Goal: Transaction & Acquisition: Purchase product/service

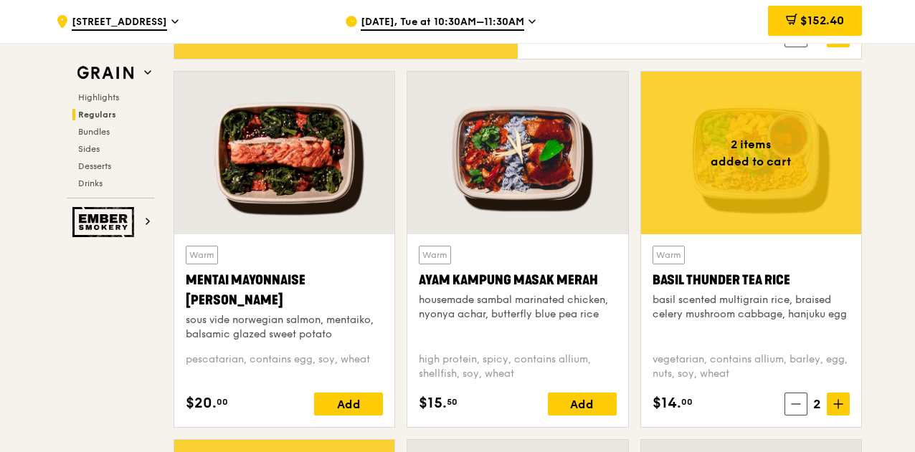
scroll to position [1242, 0]
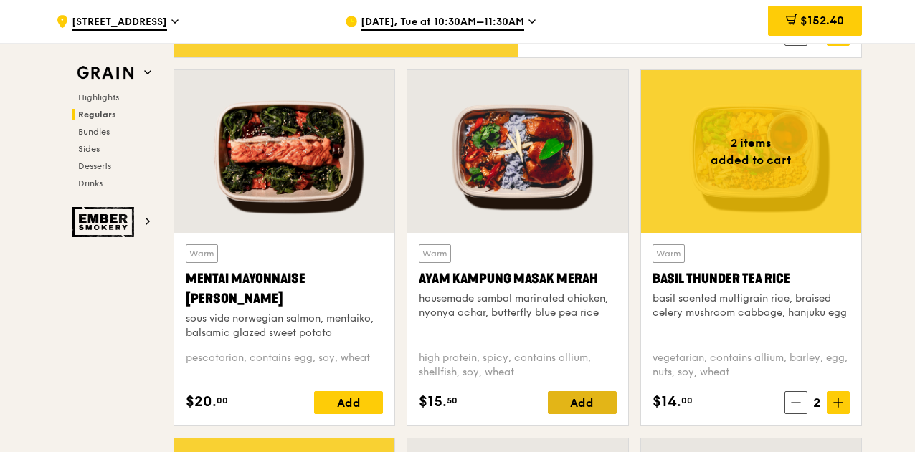
click at [596, 399] on div "Add" at bounding box center [582, 402] width 69 height 23
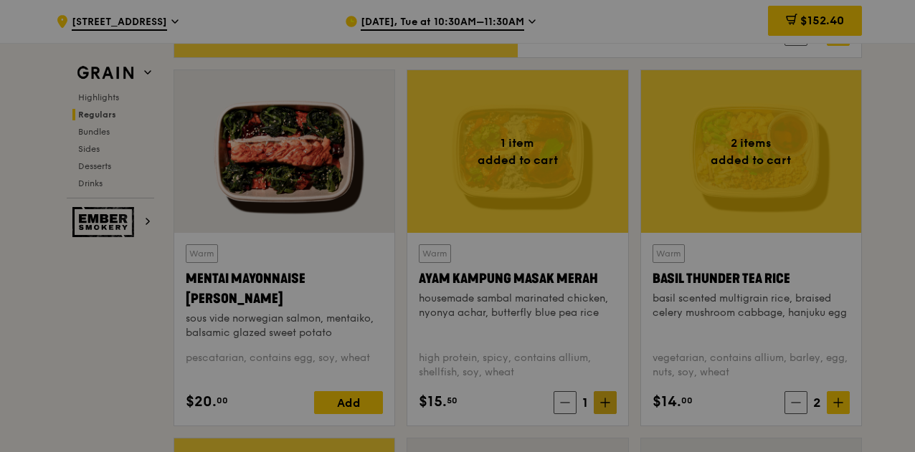
click at [606, 401] on div at bounding box center [457, 226] width 915 height 452
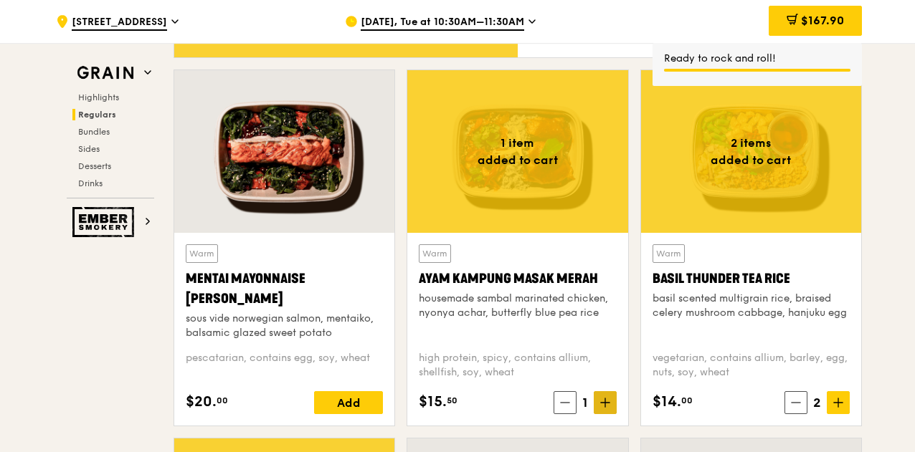
click at [606, 401] on icon at bounding box center [605, 403] width 10 height 10
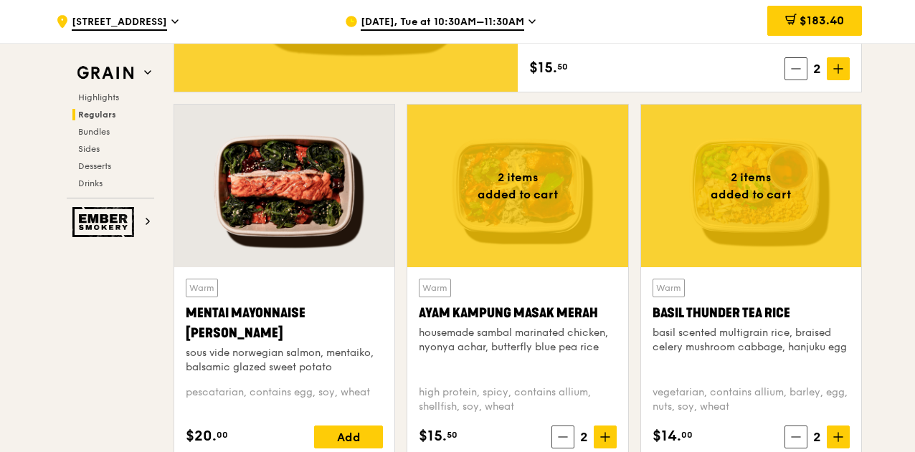
scroll to position [1006, 0]
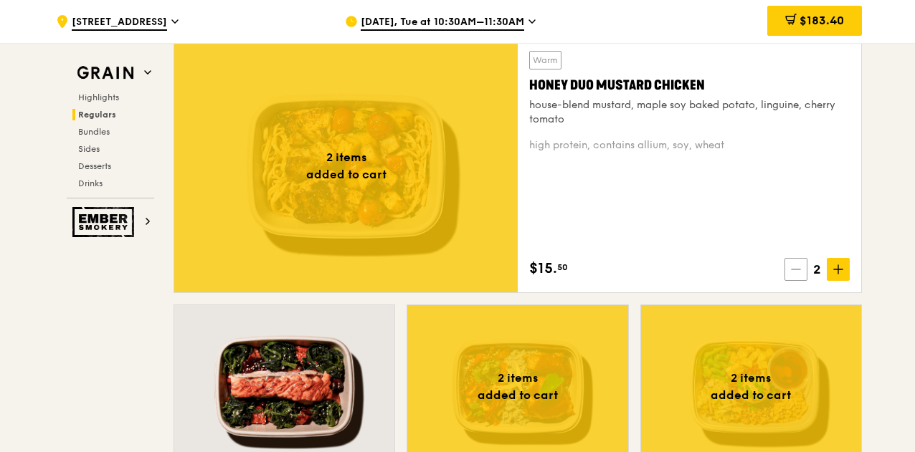
click at [797, 276] on span at bounding box center [795, 269] width 23 height 23
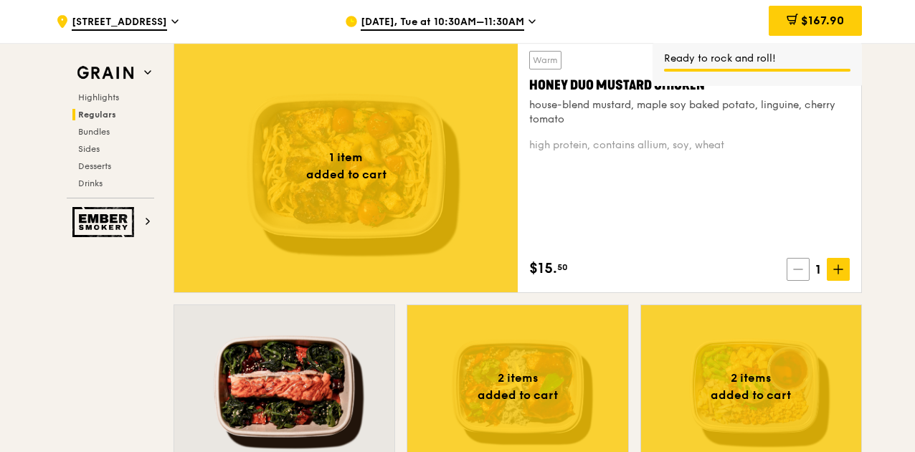
drag, startPoint x: 797, startPoint y: 276, endPoint x: 808, endPoint y: 270, distance: 12.5
click at [808, 270] on span at bounding box center [797, 269] width 23 height 23
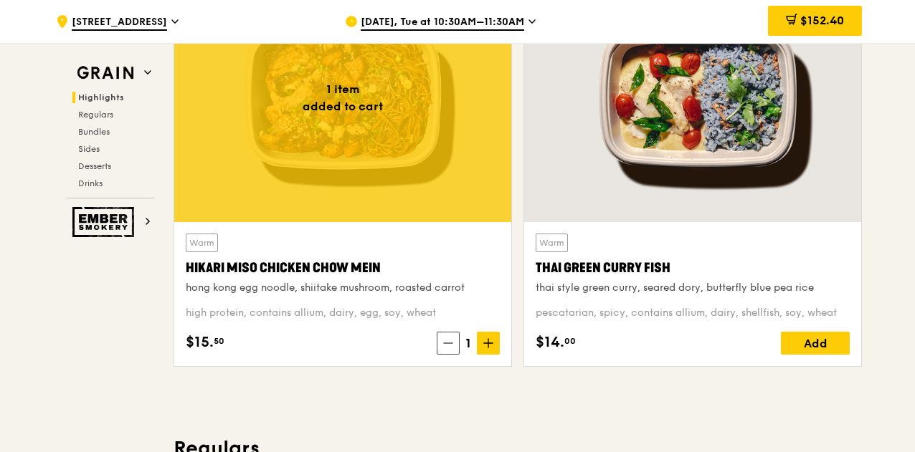
scroll to position [551, 0]
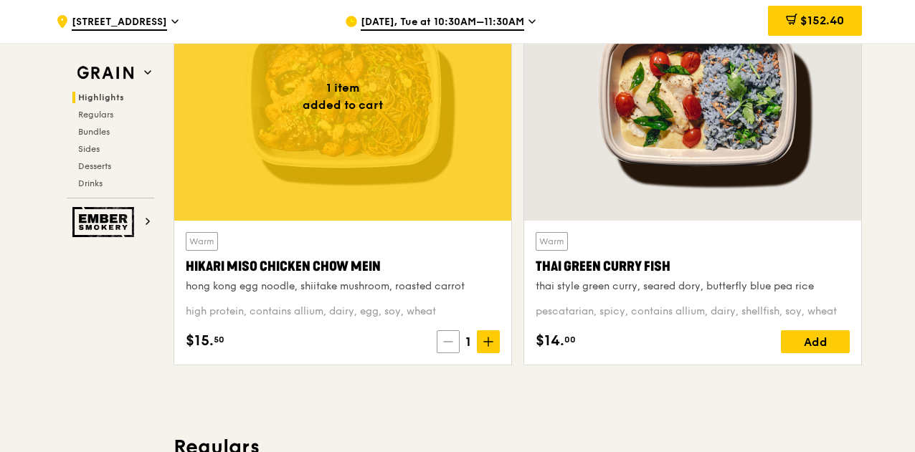
click at [442, 341] on span at bounding box center [448, 341] width 23 height 23
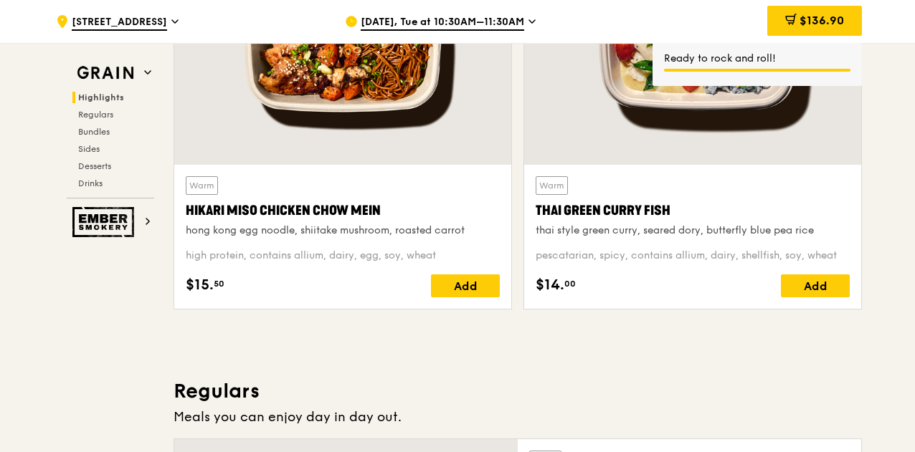
scroll to position [608, 0]
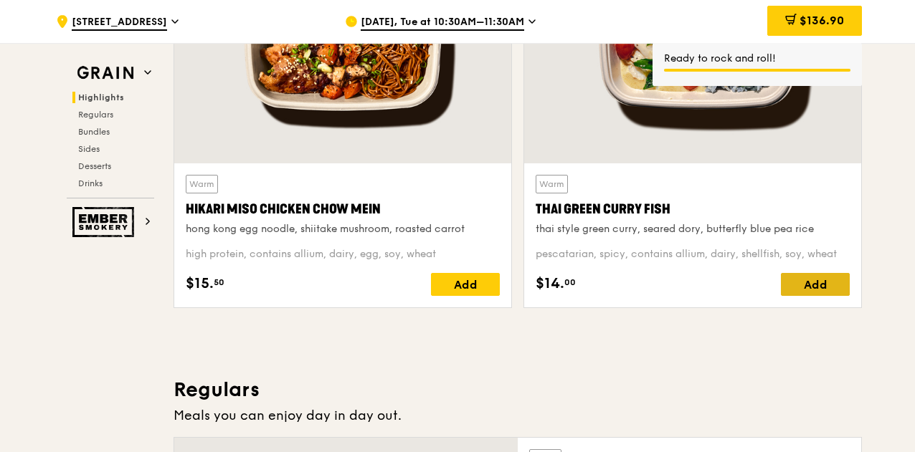
click at [816, 280] on div "Add" at bounding box center [815, 284] width 69 height 23
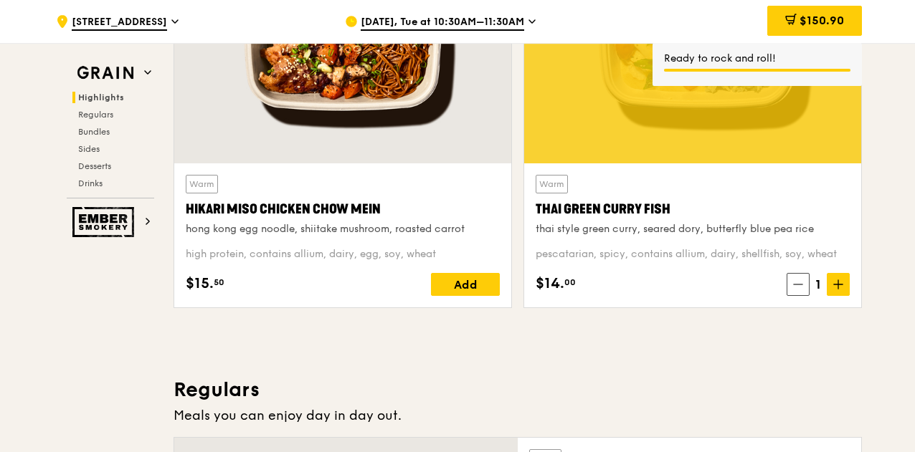
click at [836, 282] on icon at bounding box center [838, 285] width 10 height 10
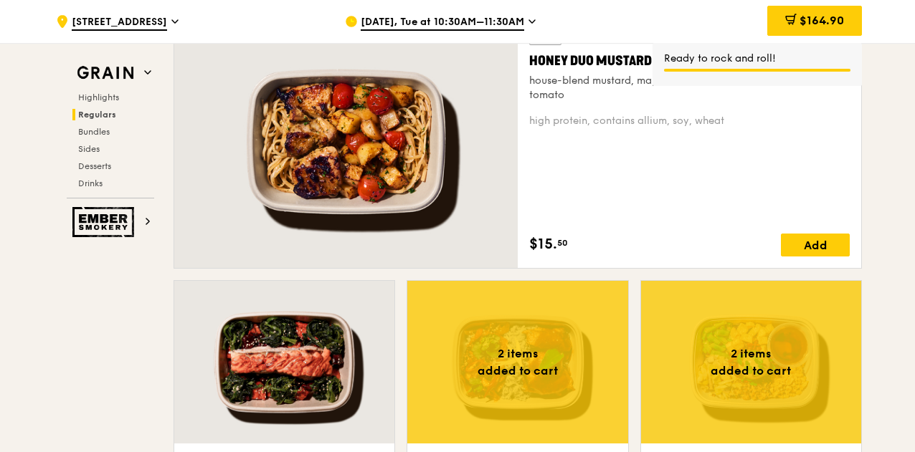
scroll to position [1038, 0]
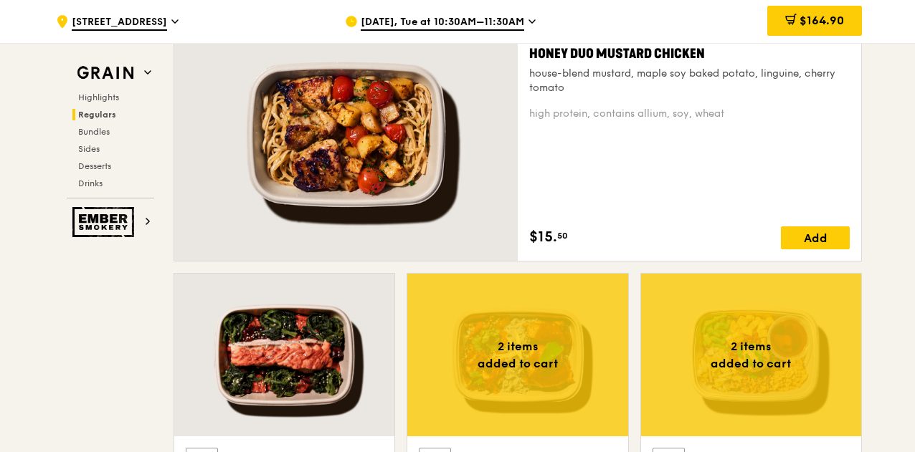
click at [848, 165] on div "Warm Honey Duo Mustard Chicken house-blend mustard, maple soy baked potato, lin…" at bounding box center [689, 134] width 320 height 230
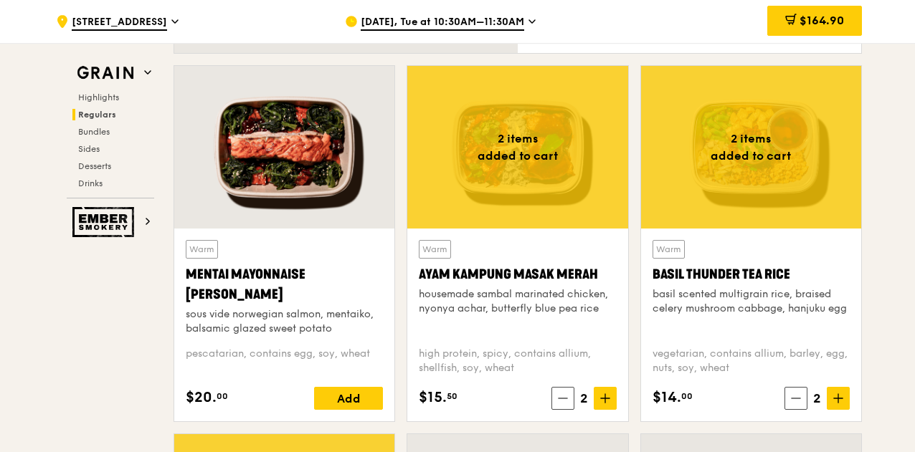
scroll to position [1247, 0]
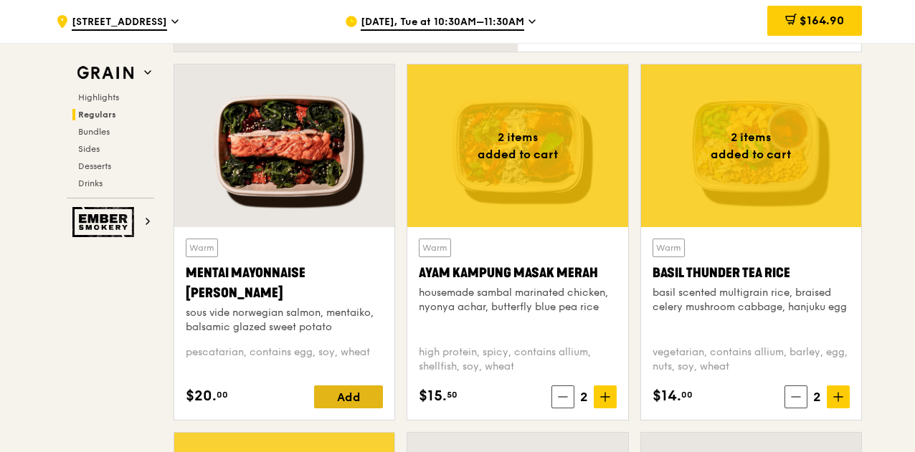
click at [337, 394] on div "Add" at bounding box center [348, 397] width 69 height 23
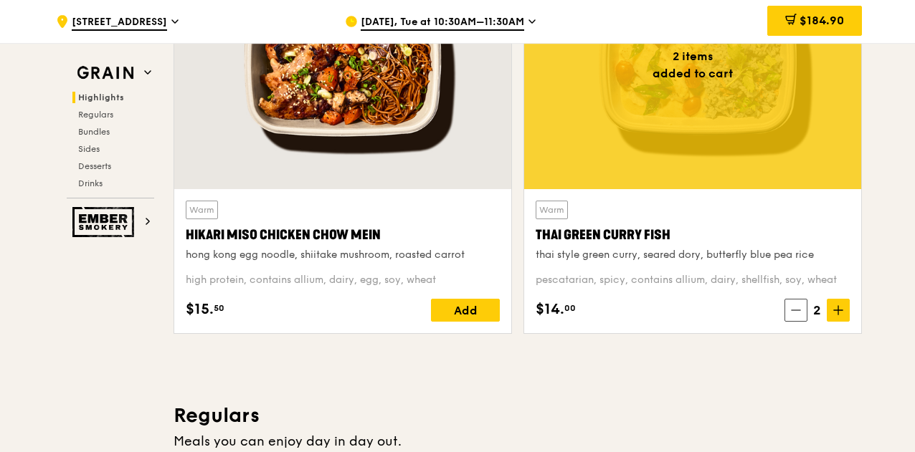
scroll to position [602, 0]
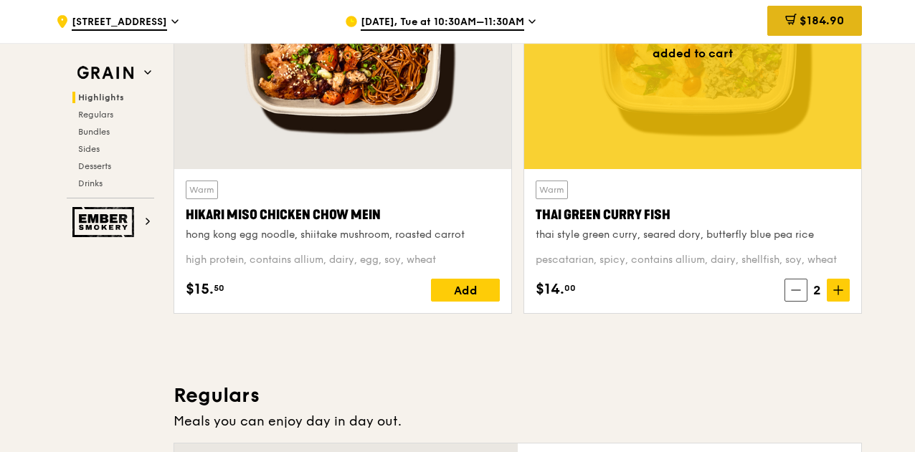
click at [804, 33] on div "$184.90" at bounding box center [814, 21] width 95 height 30
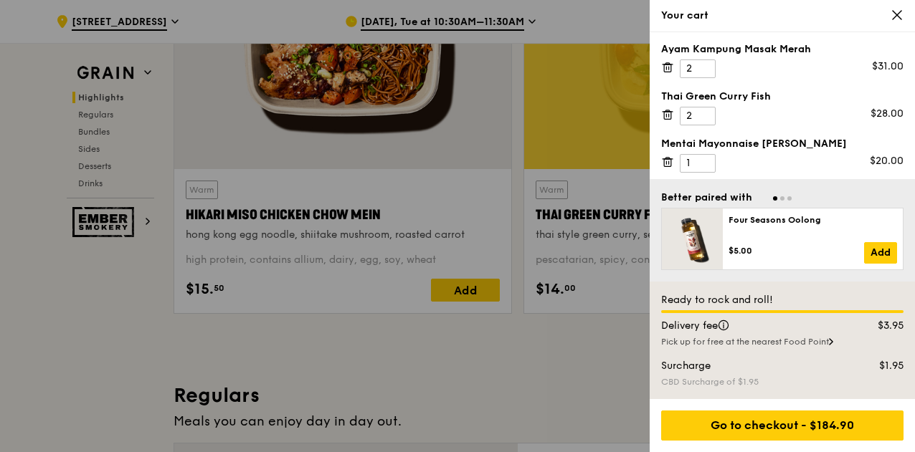
scroll to position [0, 0]
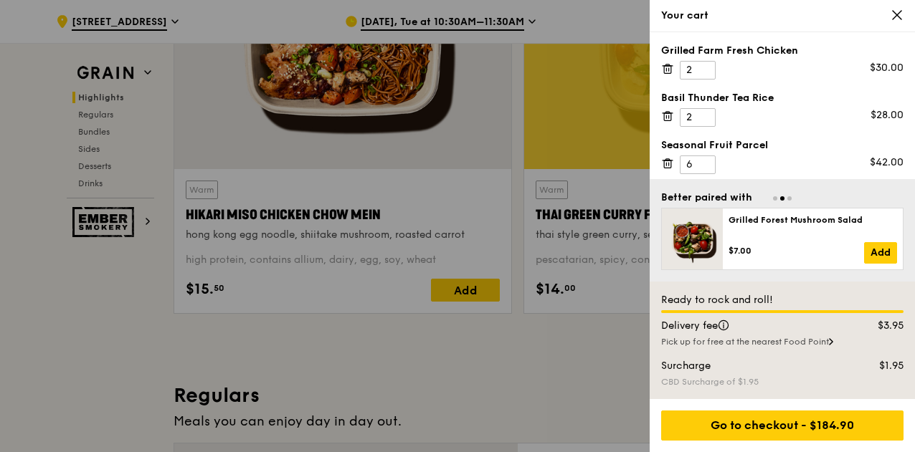
click at [890, 17] on div "Your cart" at bounding box center [782, 16] width 242 height 14
click at [896, 15] on icon at bounding box center [897, 15] width 9 height 9
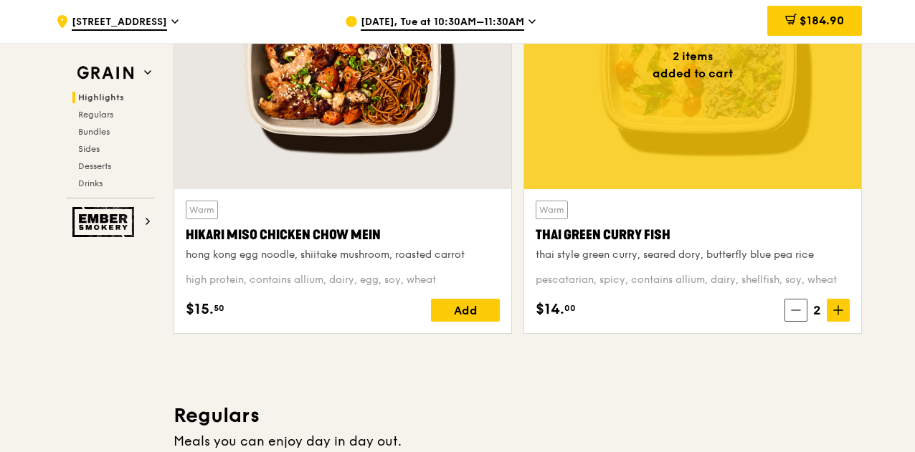
scroll to position [581, 0]
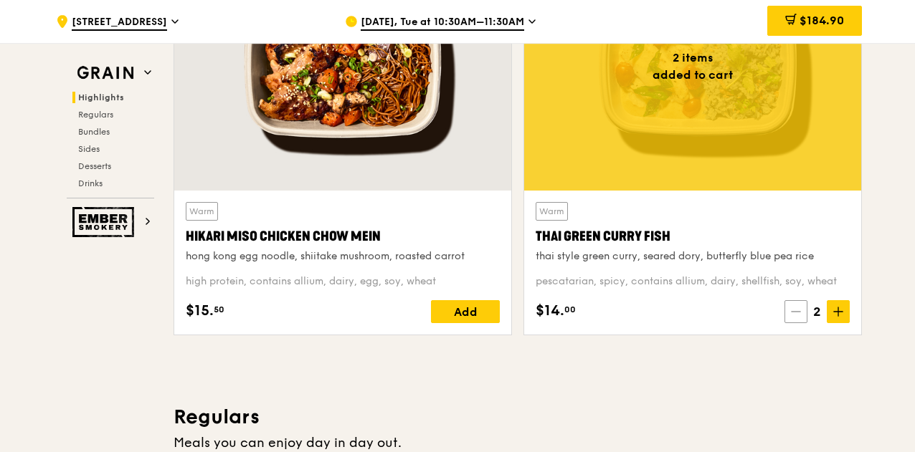
click at [796, 313] on icon at bounding box center [796, 312] width 10 height 10
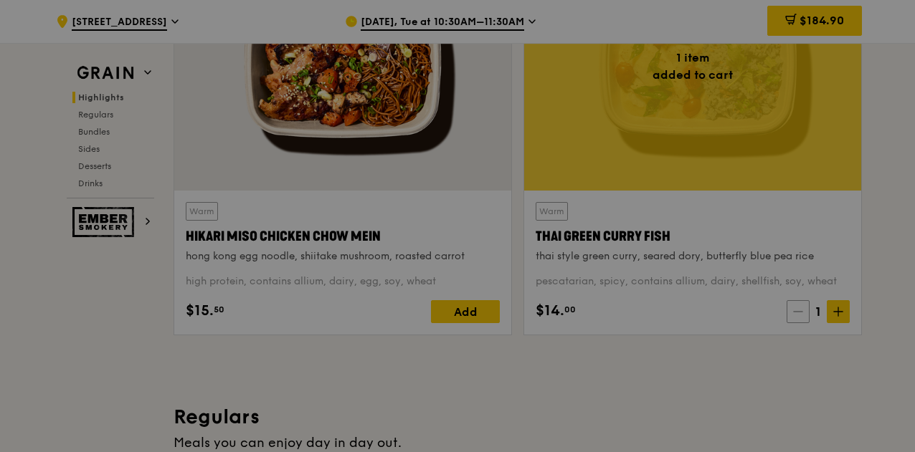
click at [796, 313] on div at bounding box center [457, 226] width 915 height 452
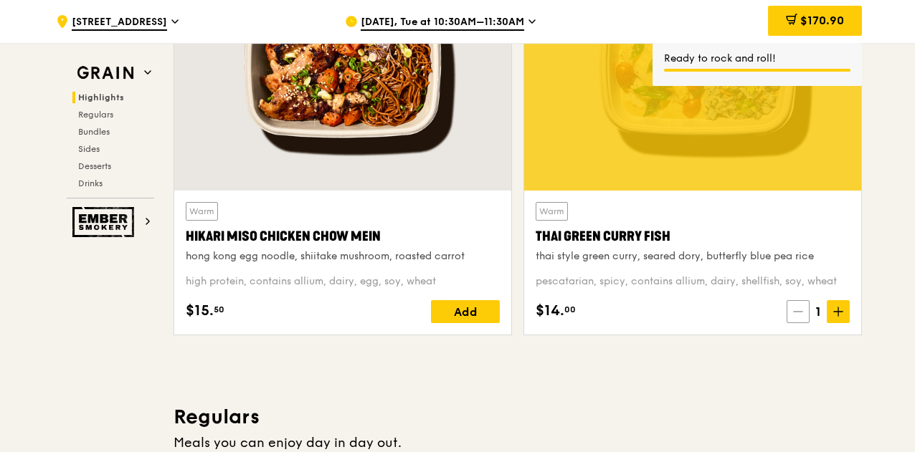
click at [796, 313] on icon at bounding box center [798, 312] width 10 height 10
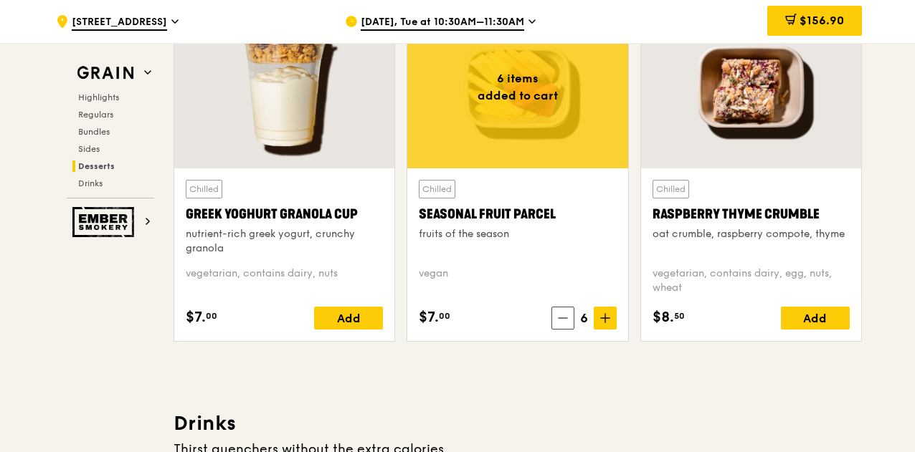
scroll to position [4571, 0]
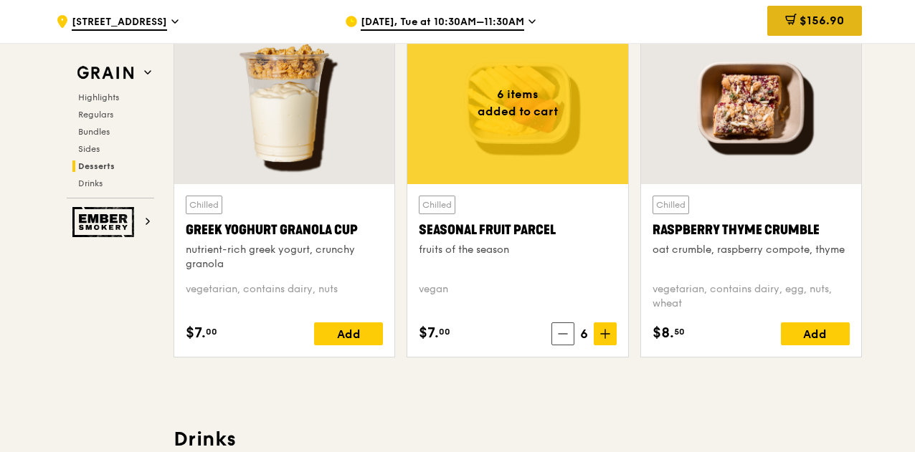
click at [799, 27] on span "$156.90" at bounding box center [821, 21] width 44 height 14
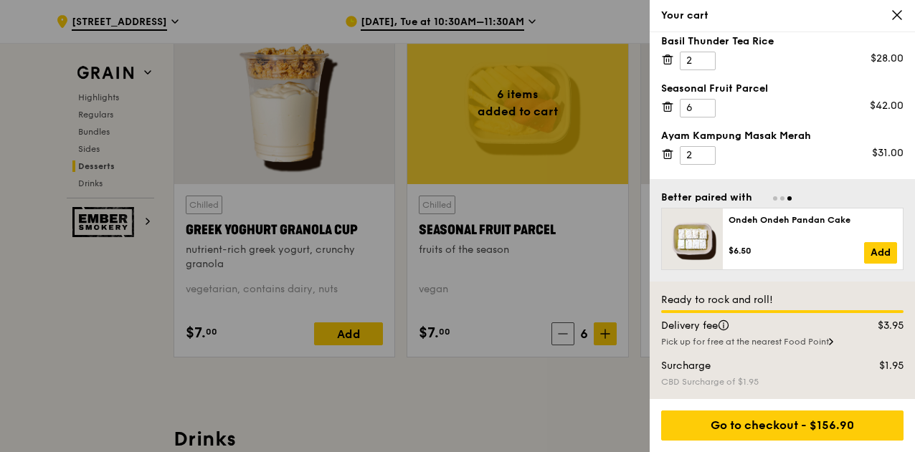
scroll to position [72, 0]
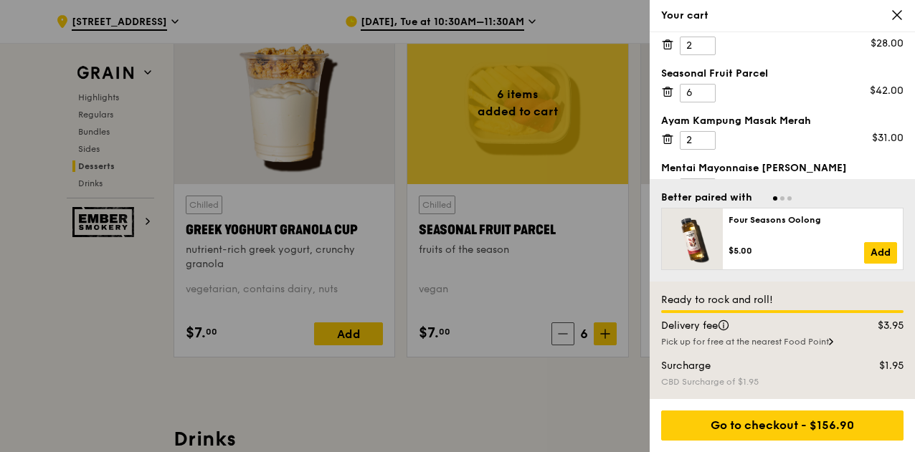
click at [761, 76] on div "Seasonal Fruit Parcel" at bounding box center [782, 74] width 242 height 14
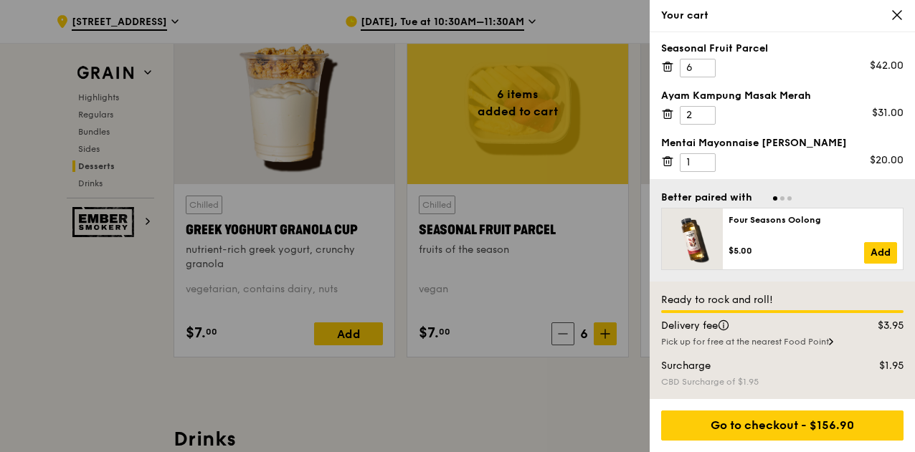
scroll to position [0, 0]
